Goal: Task Accomplishment & Management: Manage account settings

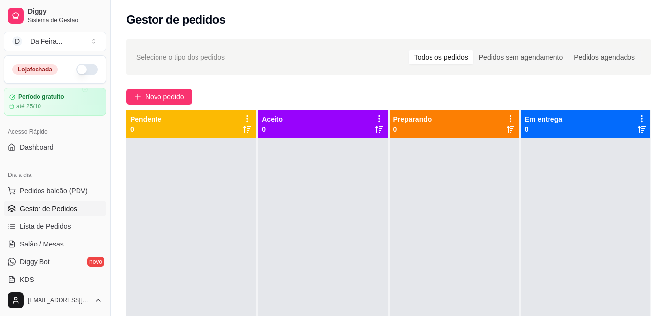
click at [80, 70] on button "button" at bounding box center [87, 70] width 22 height 12
click at [78, 71] on button "button" at bounding box center [87, 70] width 22 height 12
click at [76, 68] on button "button" at bounding box center [87, 70] width 22 height 12
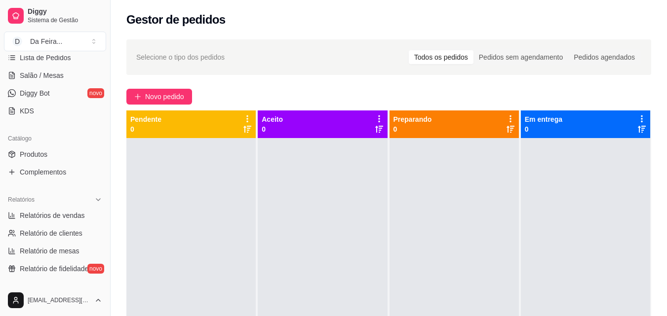
scroll to position [147, 0]
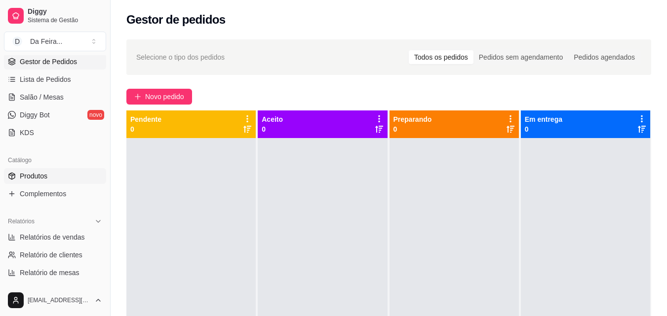
click at [23, 172] on span "Produtos" at bounding box center [34, 176] width 28 height 10
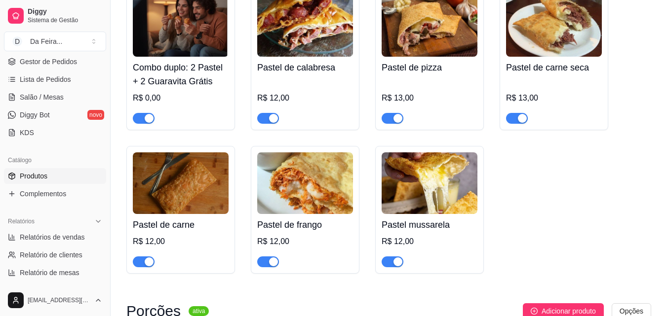
scroll to position [148, 0]
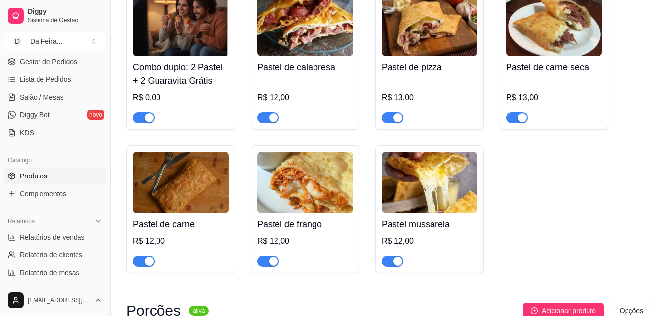
click at [270, 261] on div "button" at bounding box center [273, 261] width 9 height 9
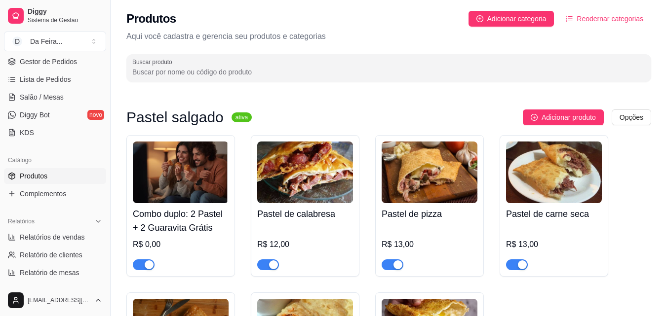
scroll to position [0, 0]
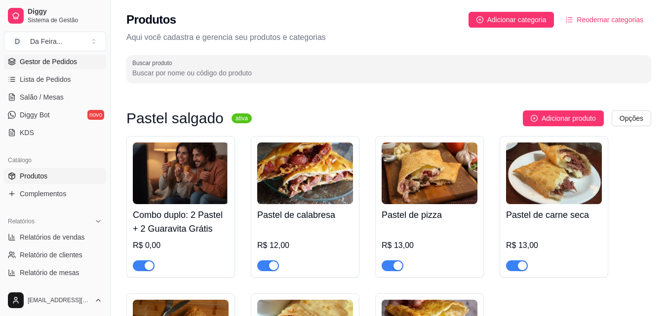
click at [51, 56] on link "Gestor de Pedidos" at bounding box center [55, 62] width 102 height 16
